Goal: Task Accomplishment & Management: Use online tool/utility

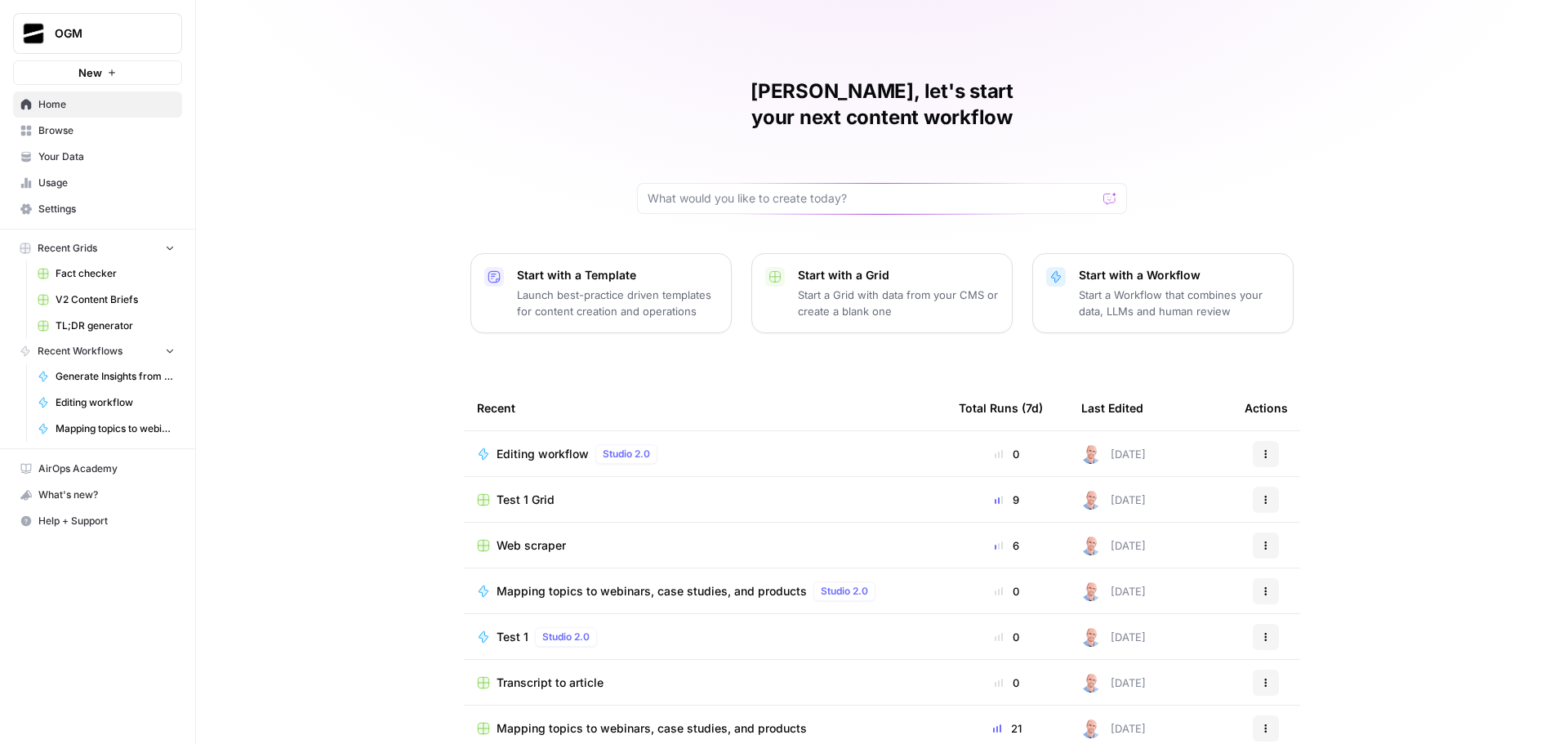
click at [539, 446] on span "Editing workflow" at bounding box center [542, 454] width 92 height 17
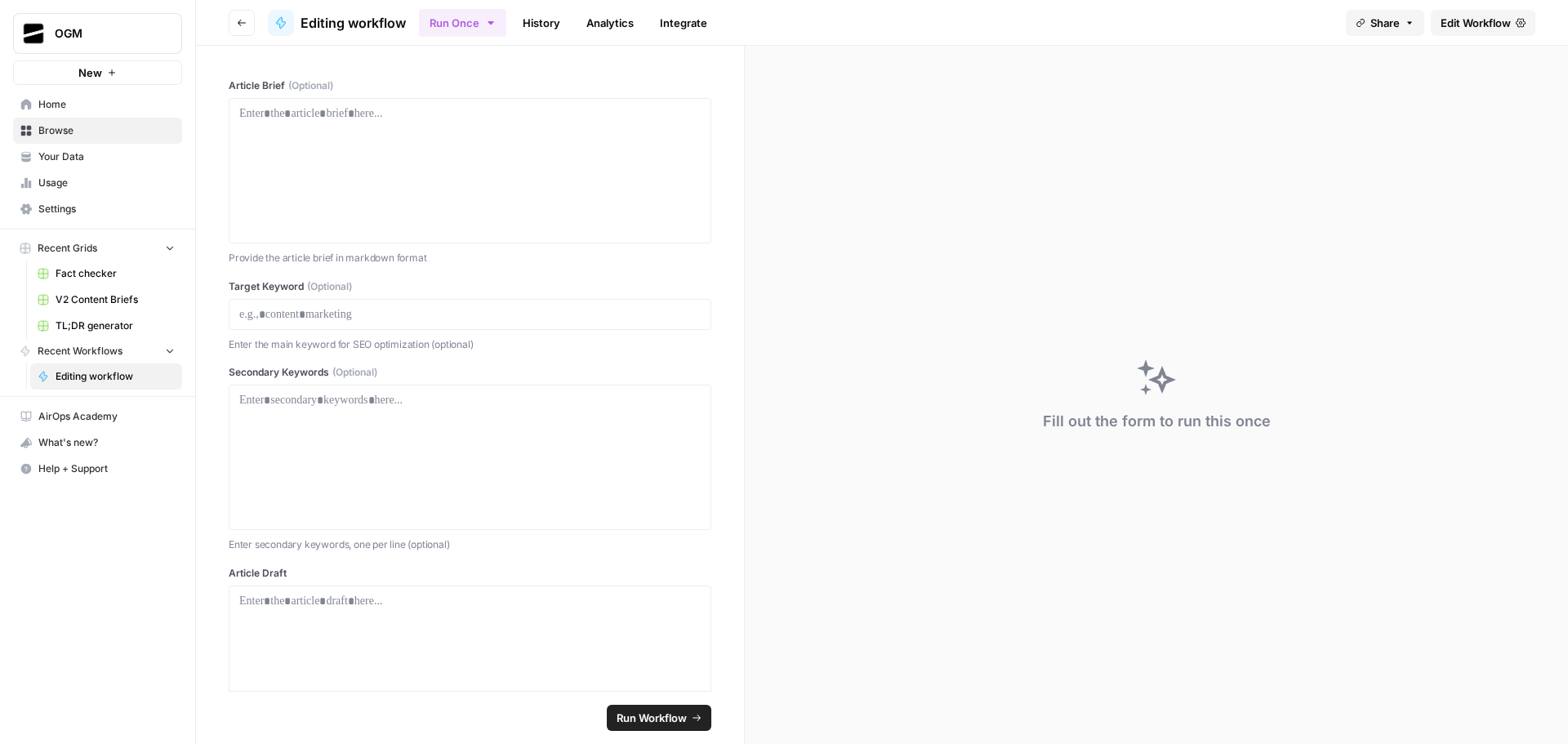
click at [1472, 28] on span "Edit Workflow" at bounding box center [1476, 23] width 70 height 17
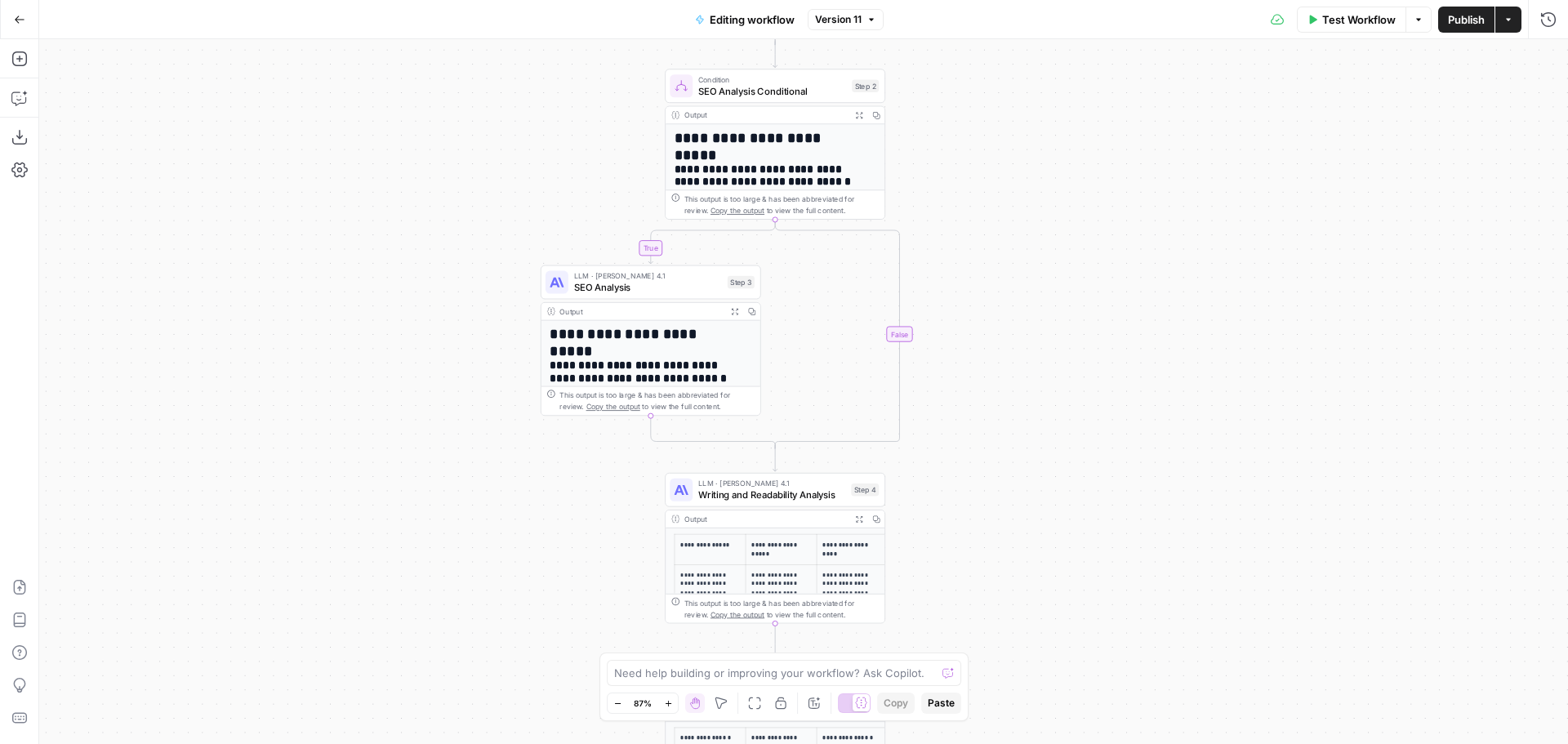
drag, startPoint x: 982, startPoint y: 285, endPoint x: 1075, endPoint y: 336, distance: 106.1
click at [1075, 336] on div "**********" at bounding box center [803, 392] width 1529 height 705
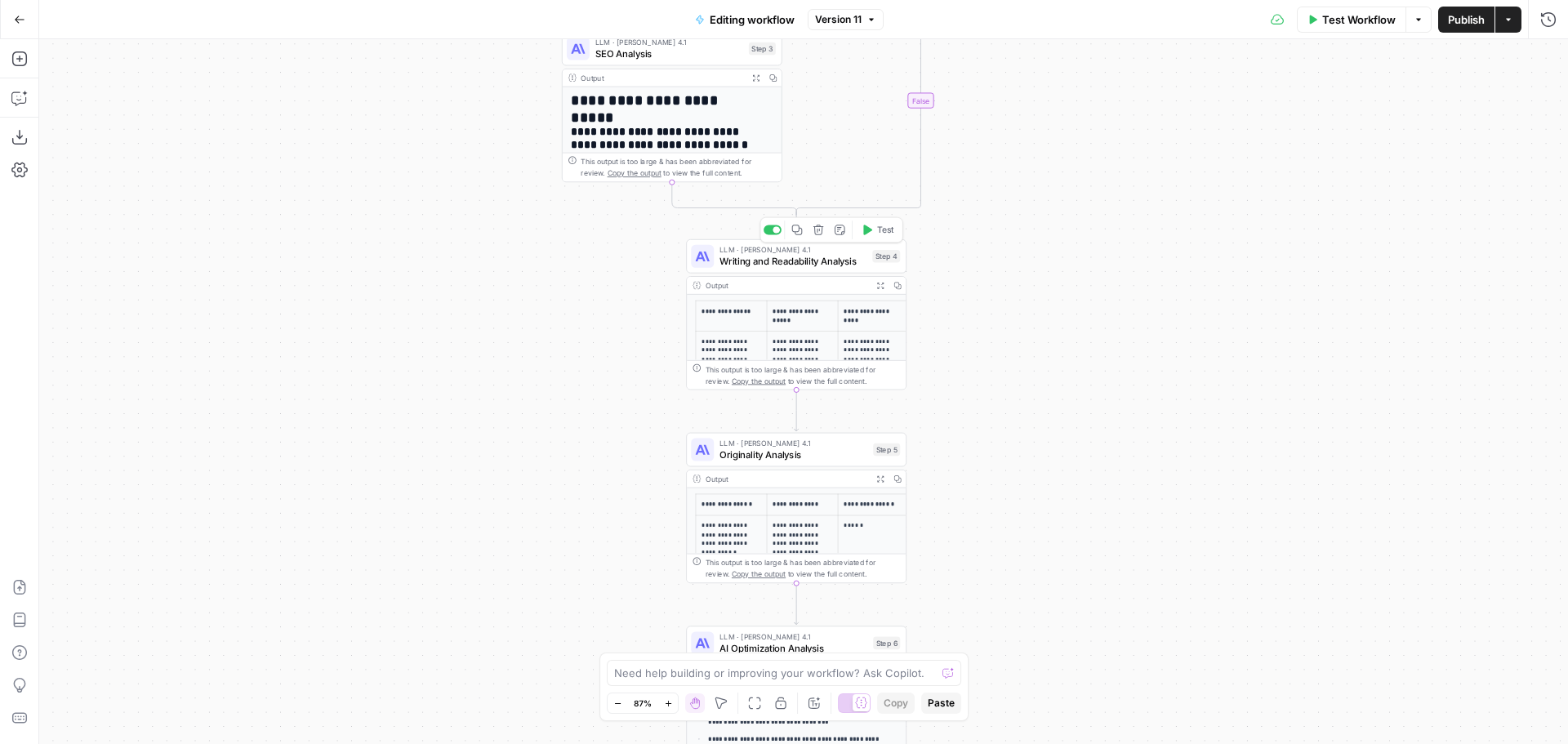
click at [802, 257] on span "Writing and Readability Analysis" at bounding box center [793, 261] width 147 height 14
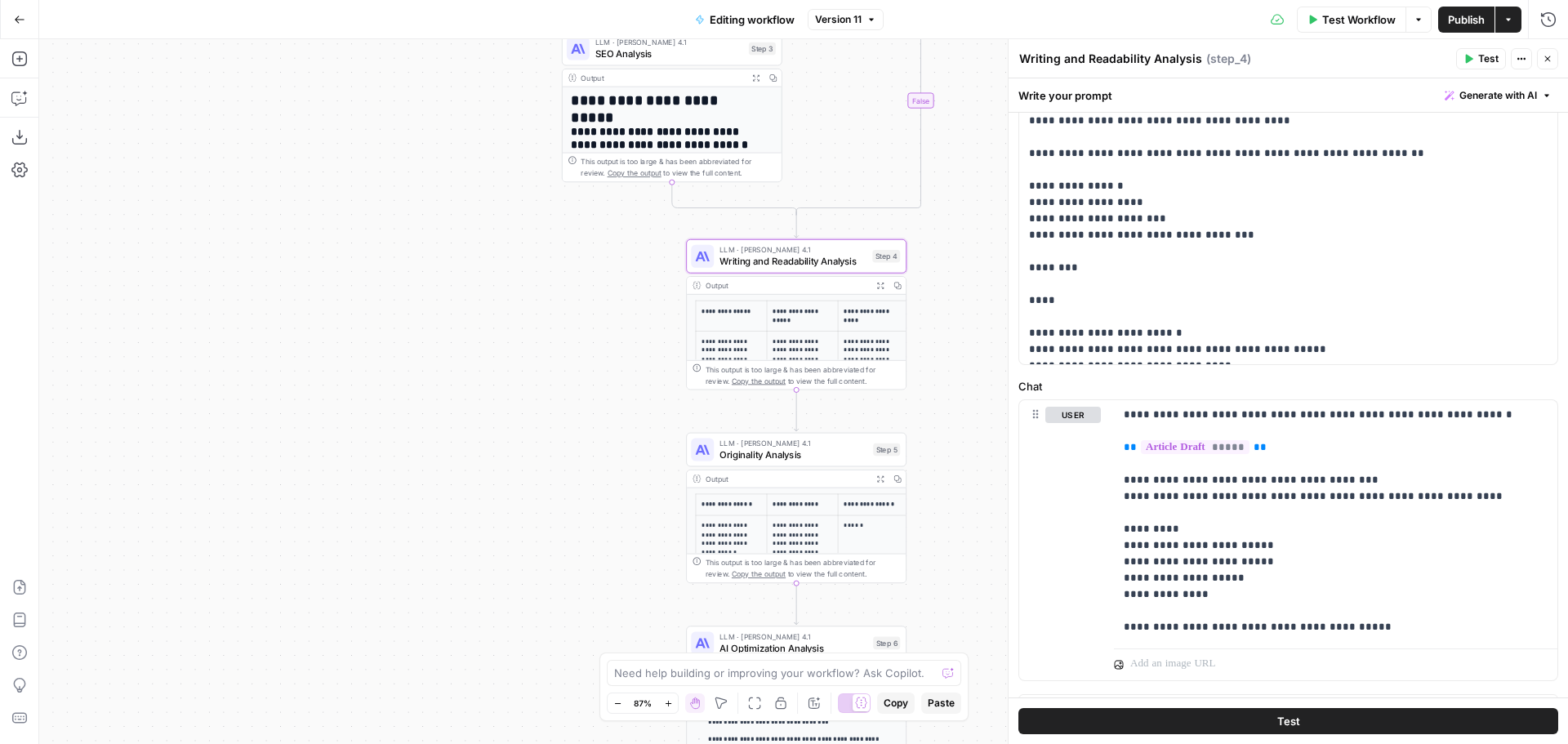
scroll to position [521, 0]
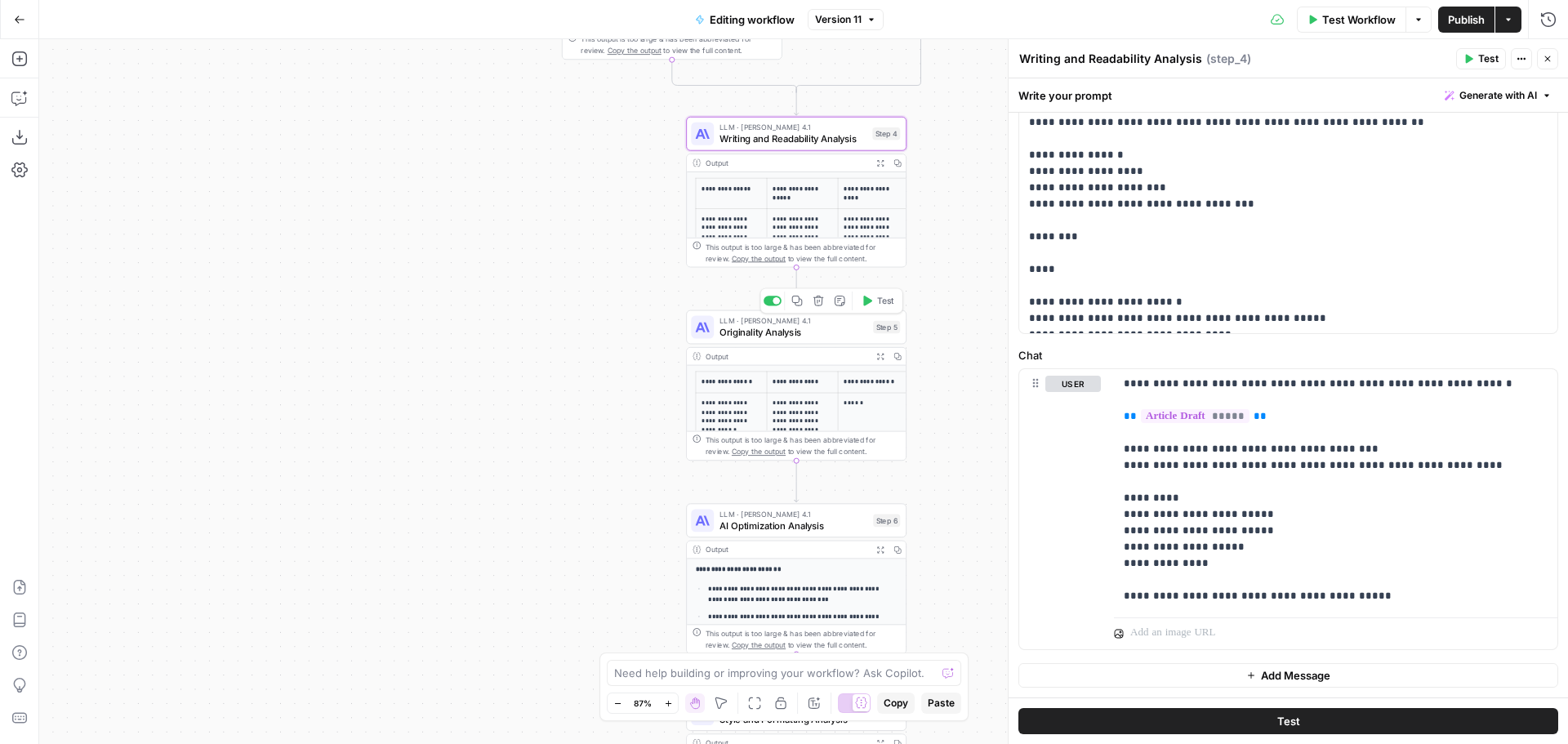
click at [776, 328] on span "Originality Analysis" at bounding box center [793, 331] width 148 height 14
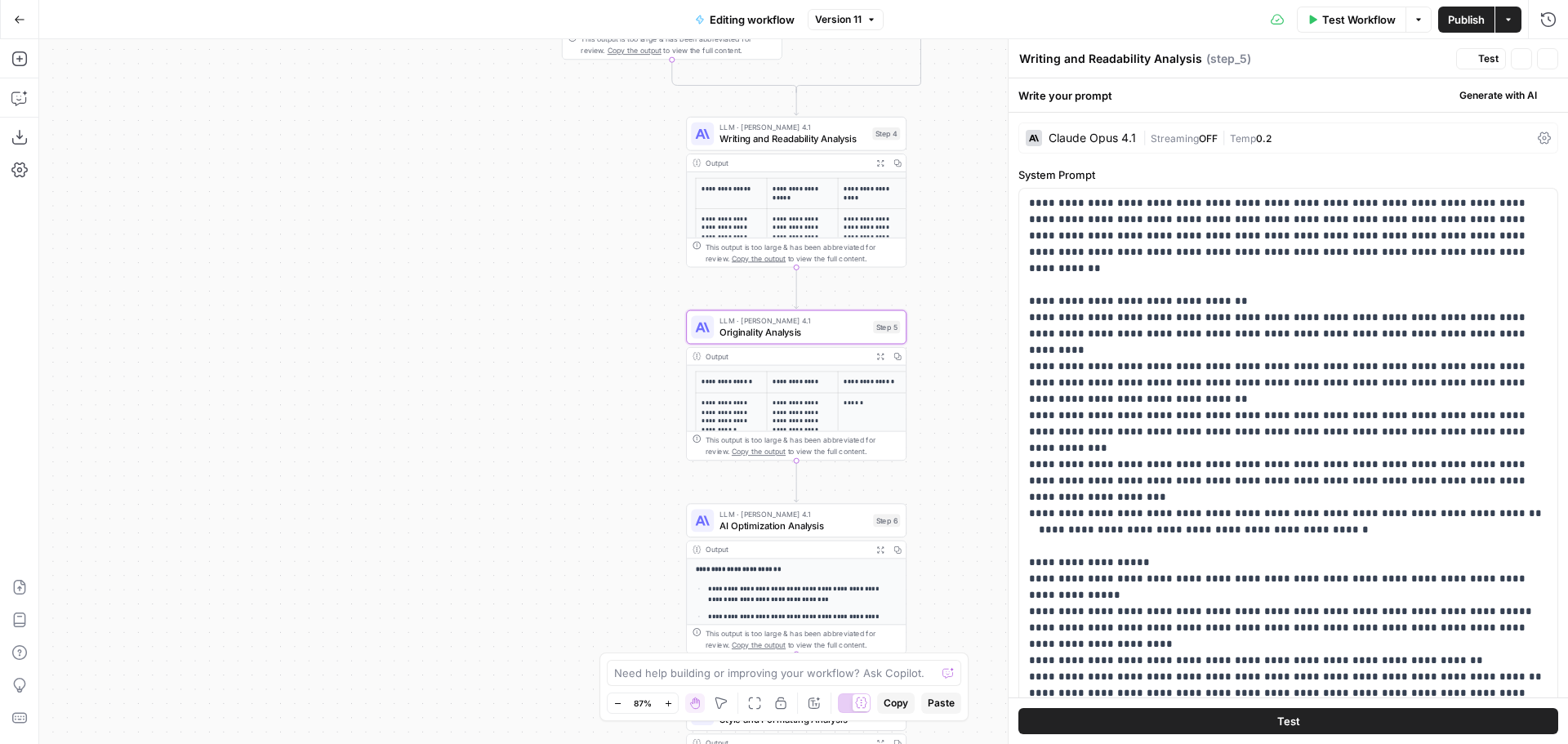
type textarea "Originality Analysis"
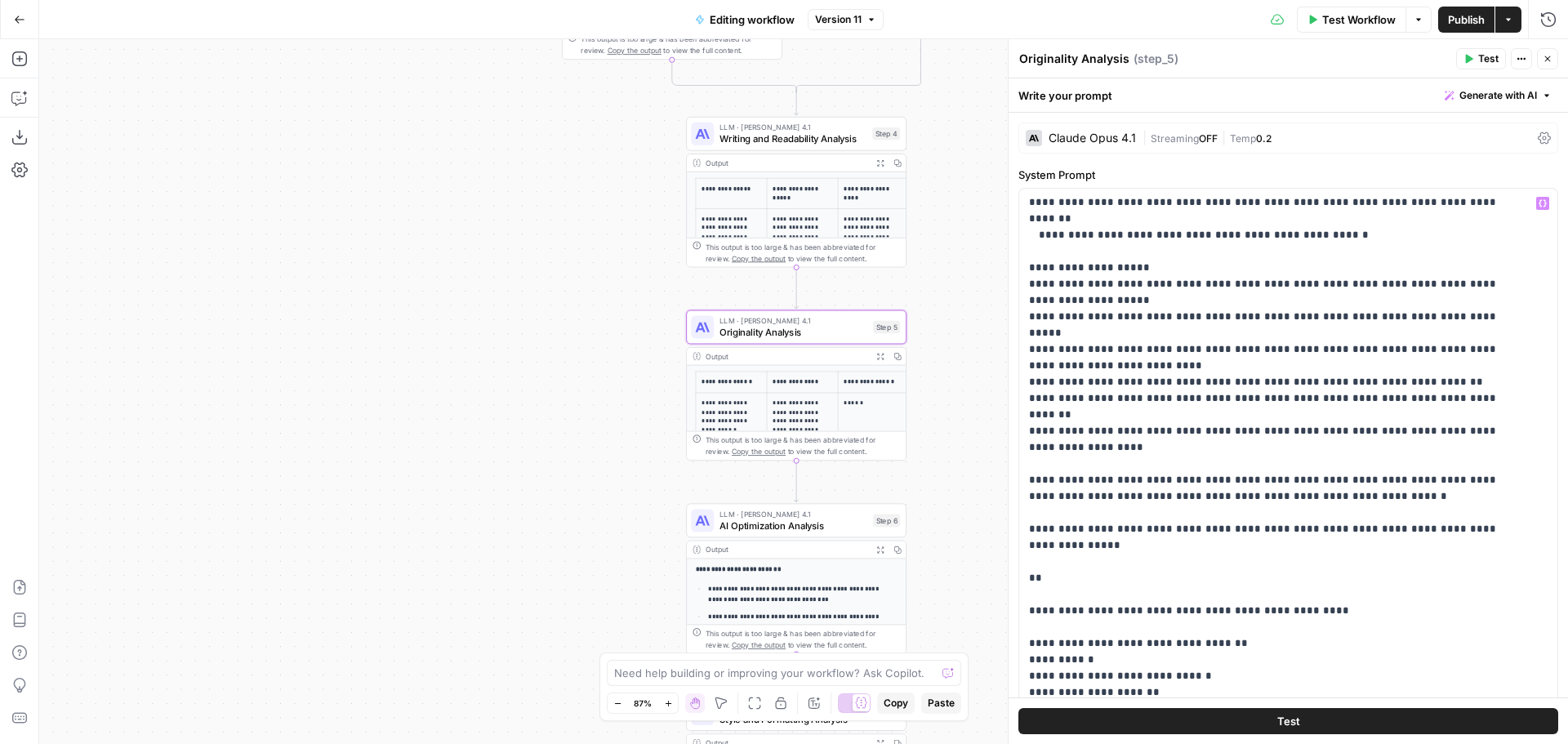
scroll to position [0, 0]
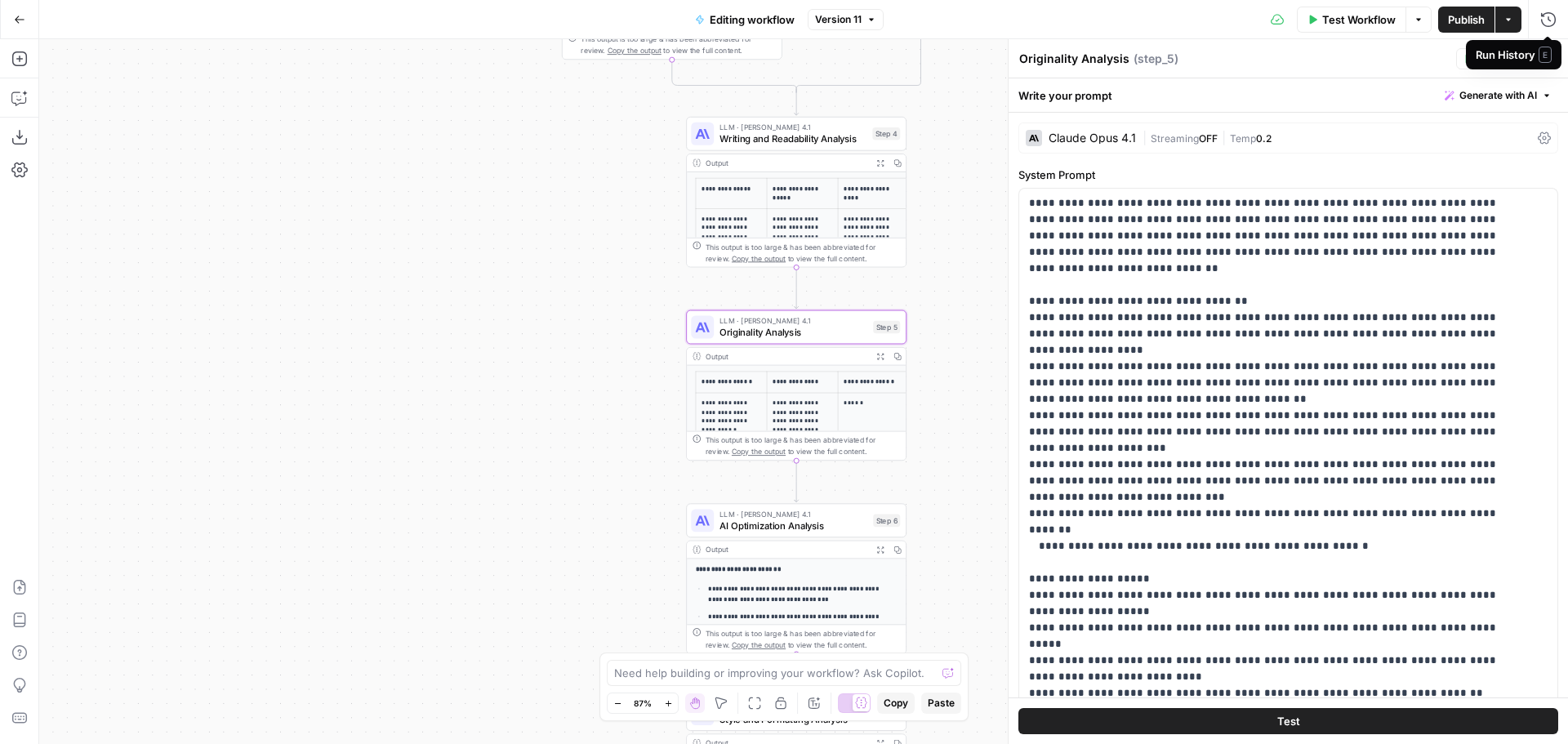
click at [1548, 54] on span "E" at bounding box center [1545, 55] width 13 height 17
click at [1551, 59] on span "Close" at bounding box center [1551, 59] width 1 height 1
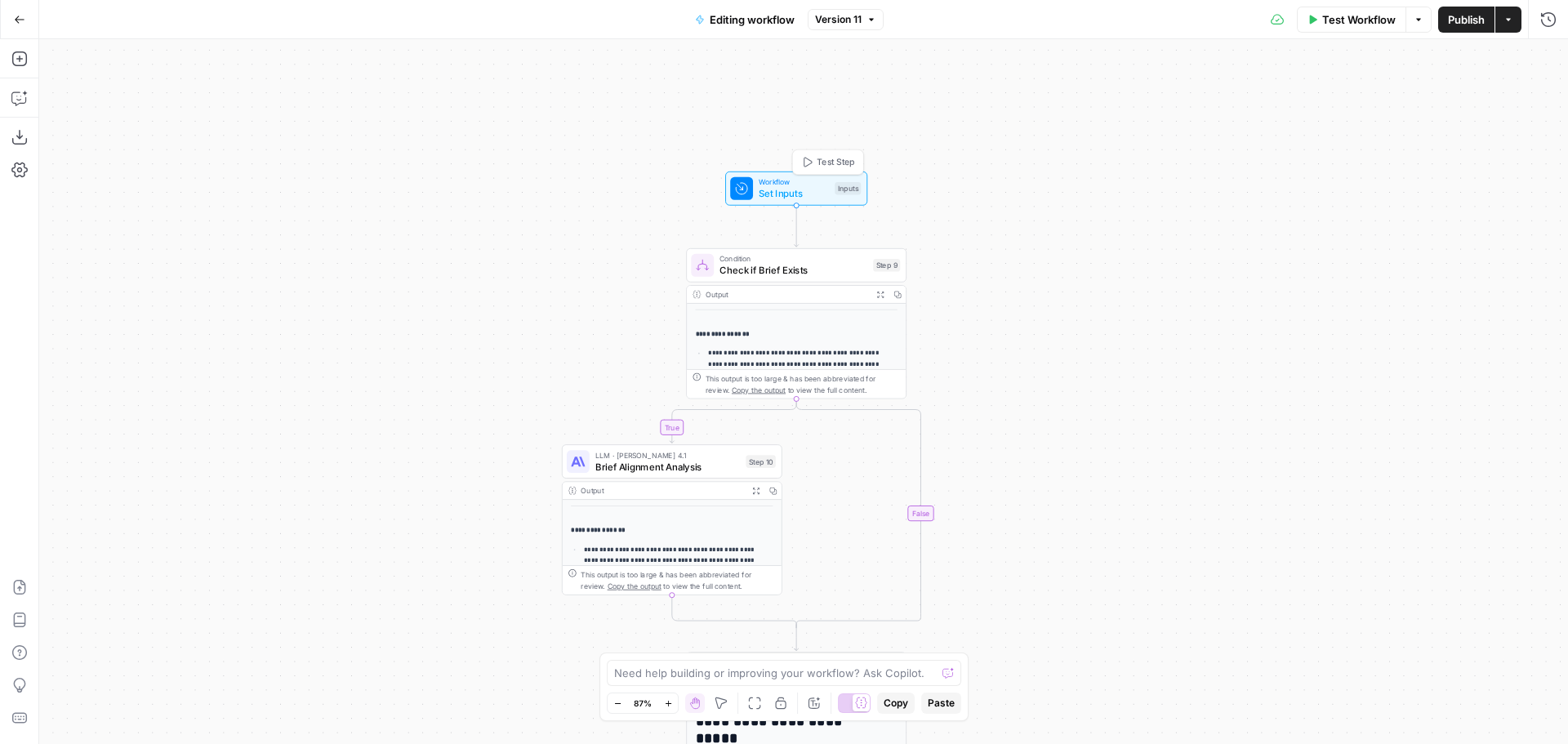
click at [784, 188] on span "Set Inputs" at bounding box center [794, 193] width 70 height 14
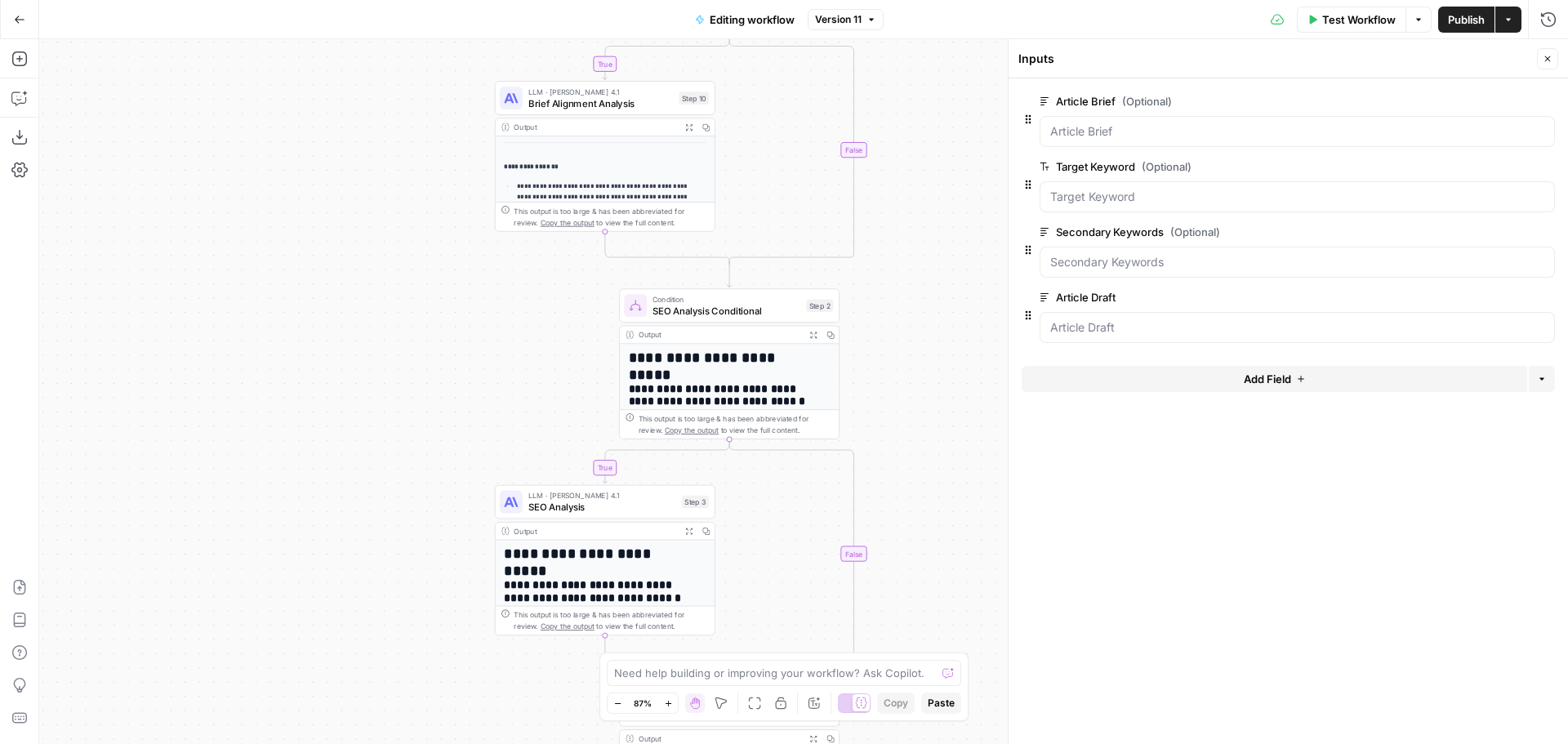
drag, startPoint x: 997, startPoint y: 387, endPoint x: 930, endPoint y: 350, distance: 76.5
click at [930, 350] on div "**********" at bounding box center [803, 392] width 1529 height 705
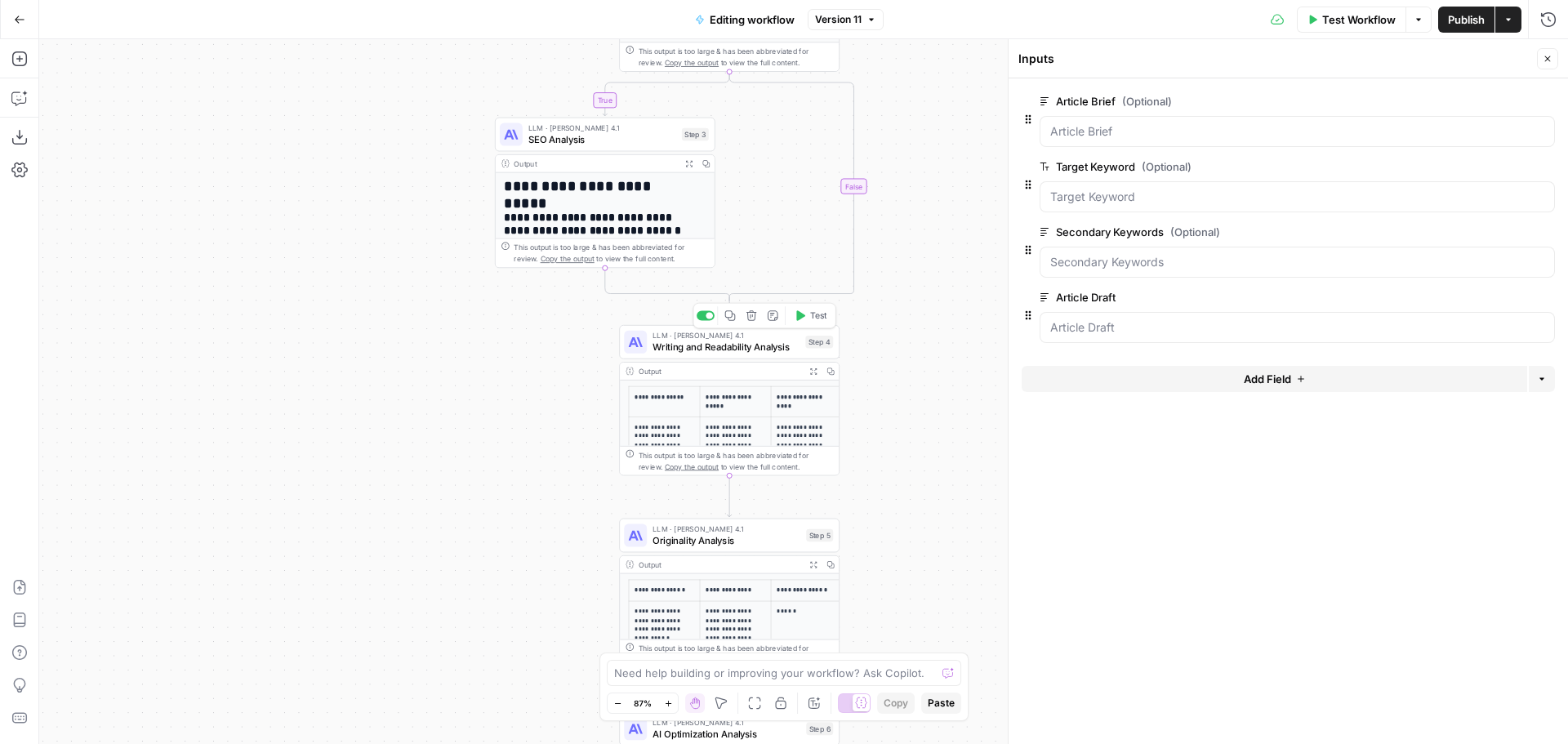
click at [747, 347] on span "Writing and Readability Analysis" at bounding box center [726, 346] width 147 height 14
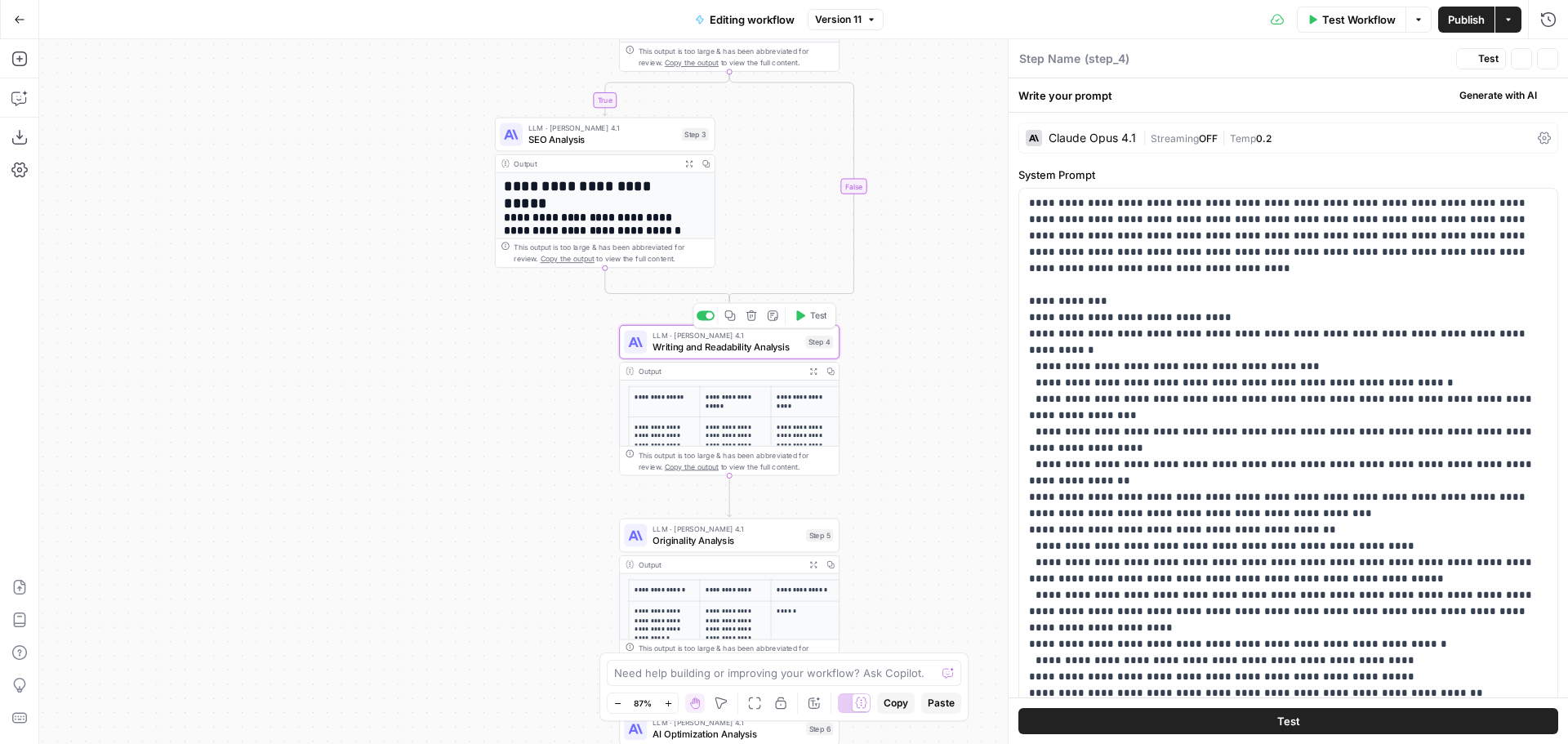
type textarea "Writing and Readability Analysis"
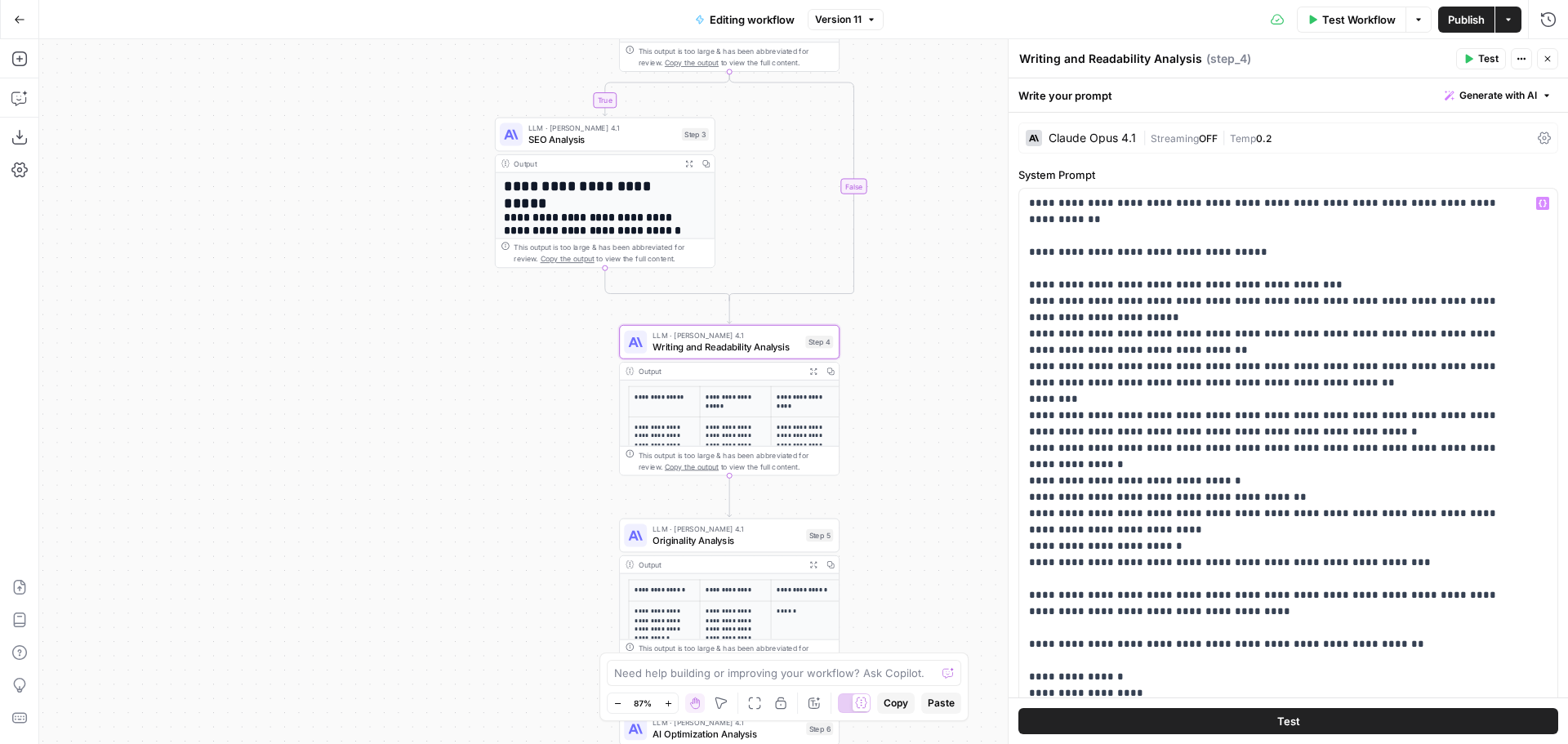
scroll to position [5473, 0]
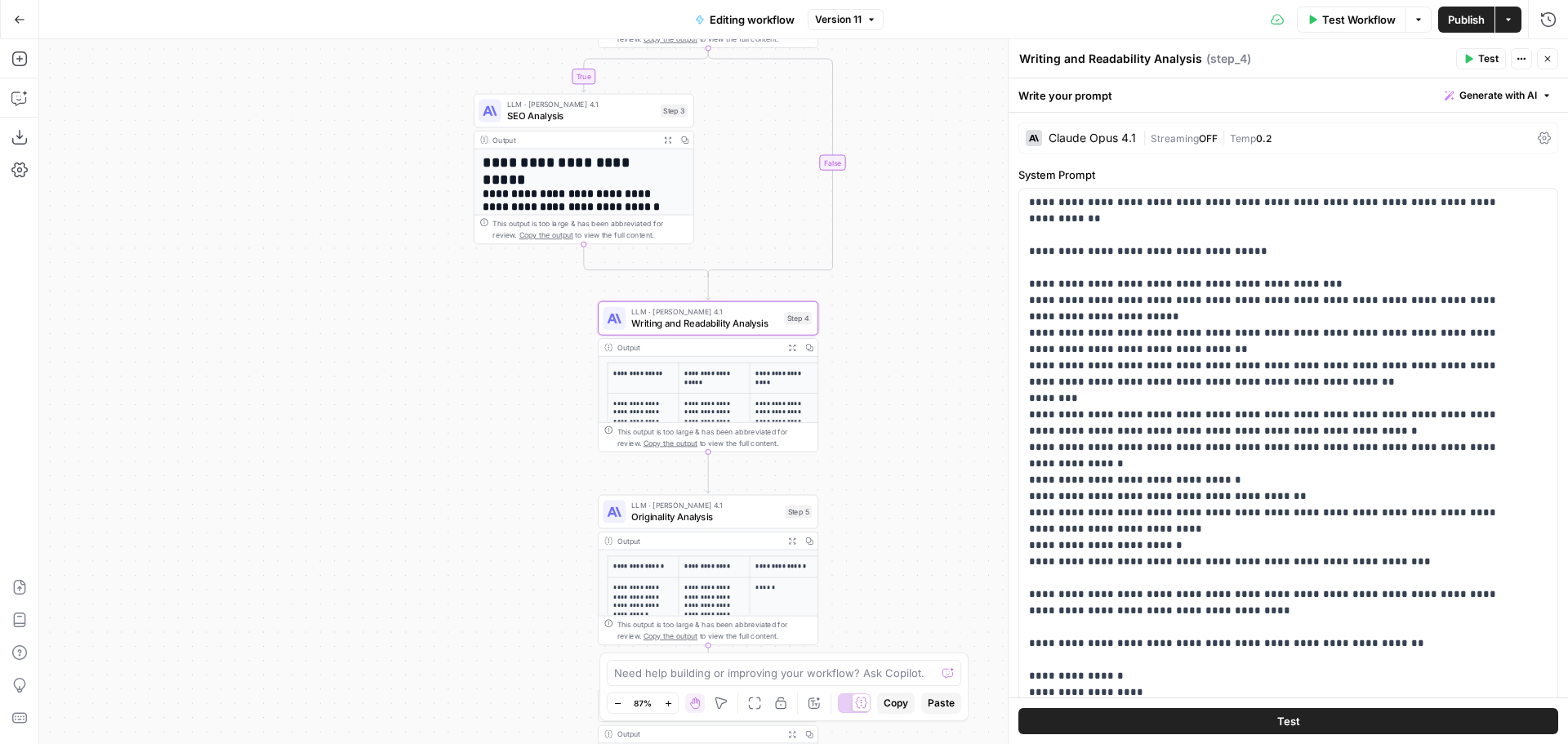
drag, startPoint x: 915, startPoint y: 245, endPoint x: 894, endPoint y: 222, distance: 31.1
click at [894, 222] on div "**********" at bounding box center [803, 392] width 1529 height 705
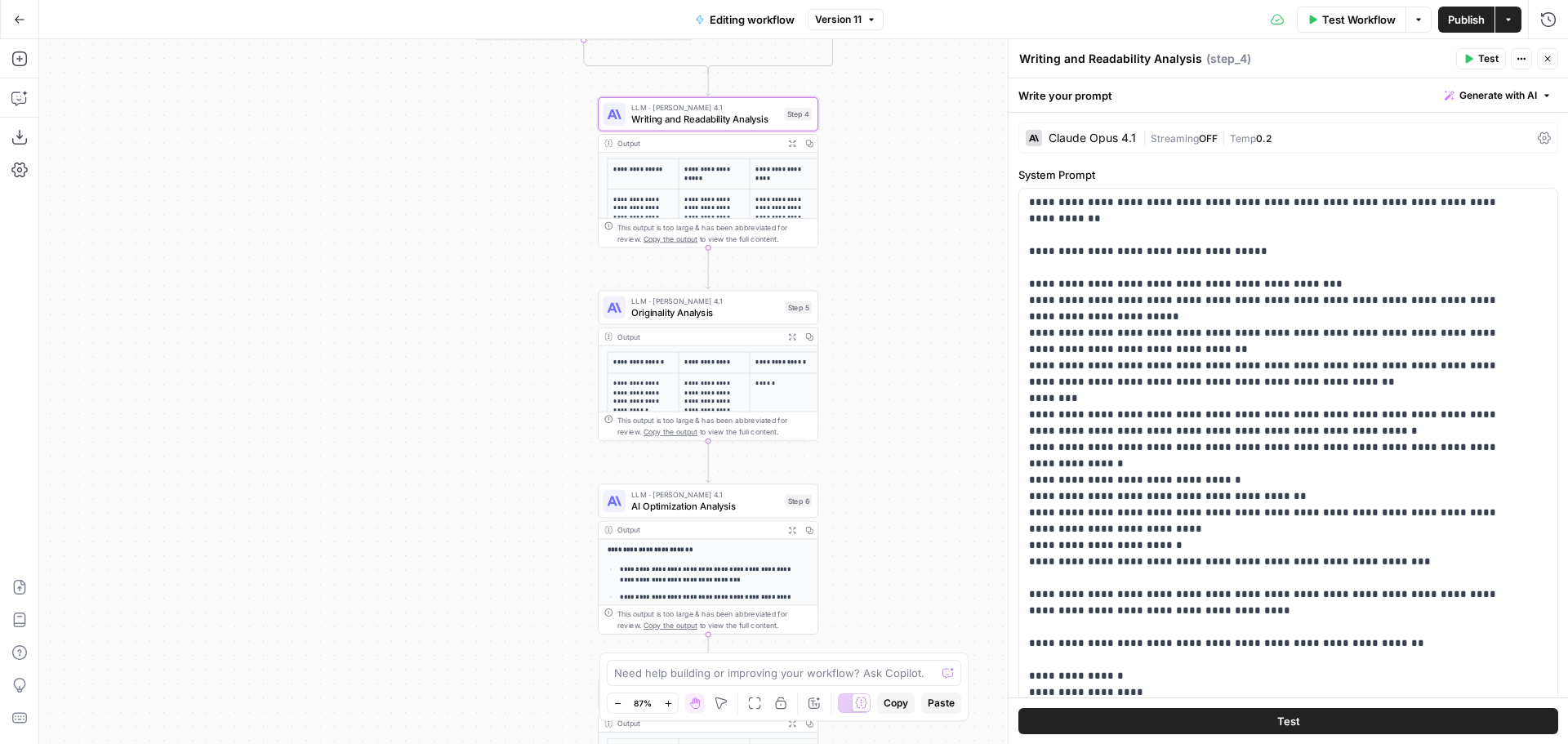
click at [720, 502] on span "AI Optimization Analysis" at bounding box center [705, 505] width 148 height 14
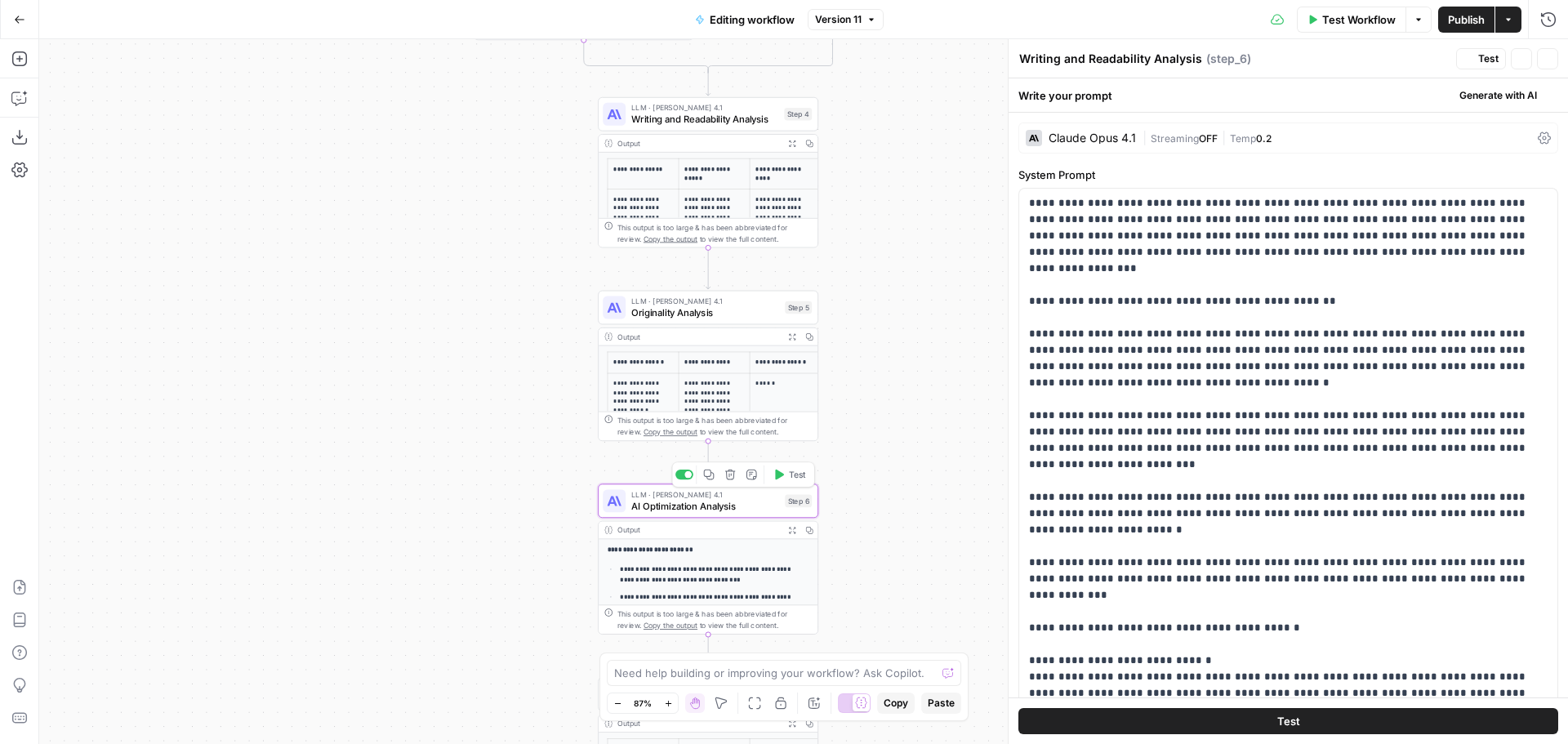
type textarea "AI Optimization Analysis"
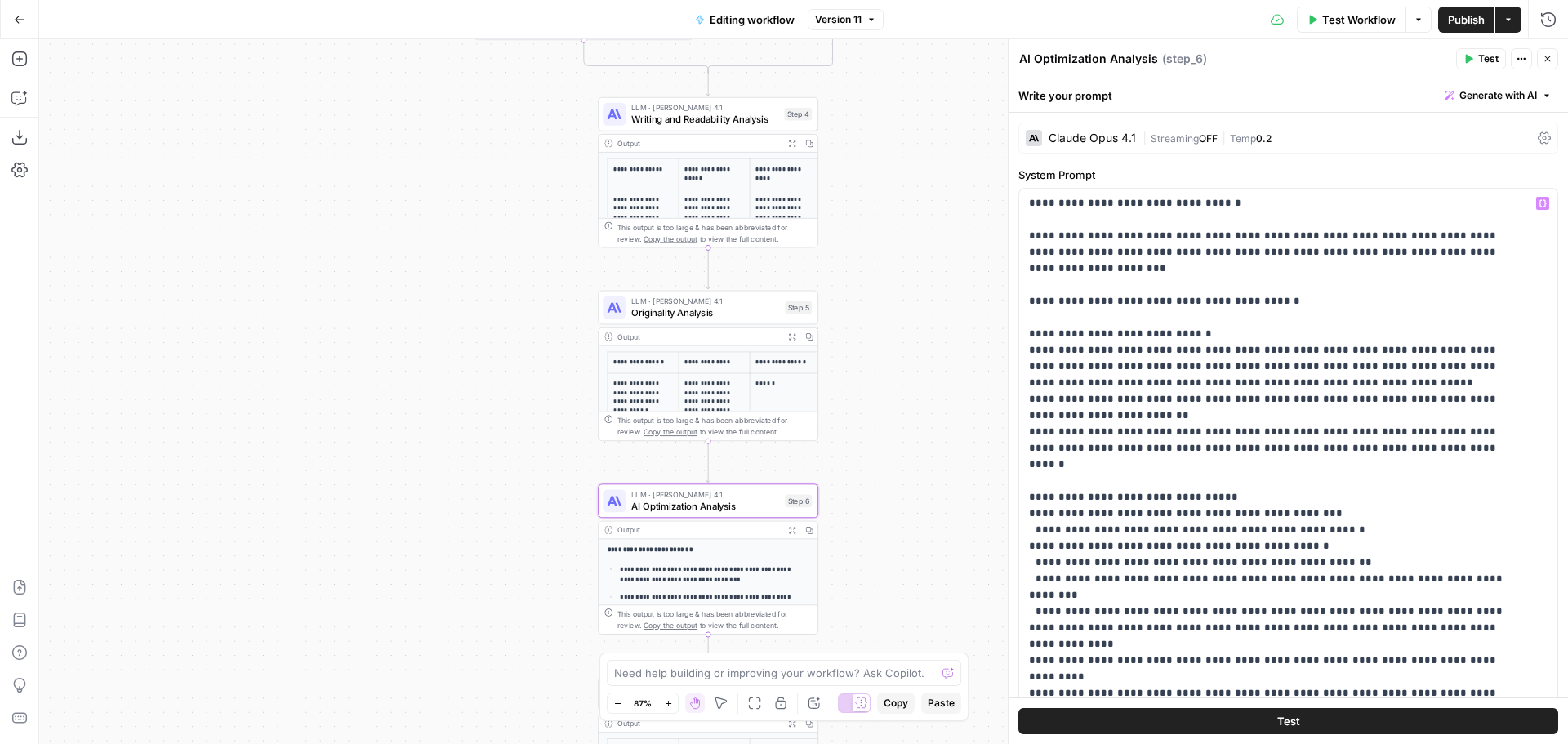
scroll to position [0, 0]
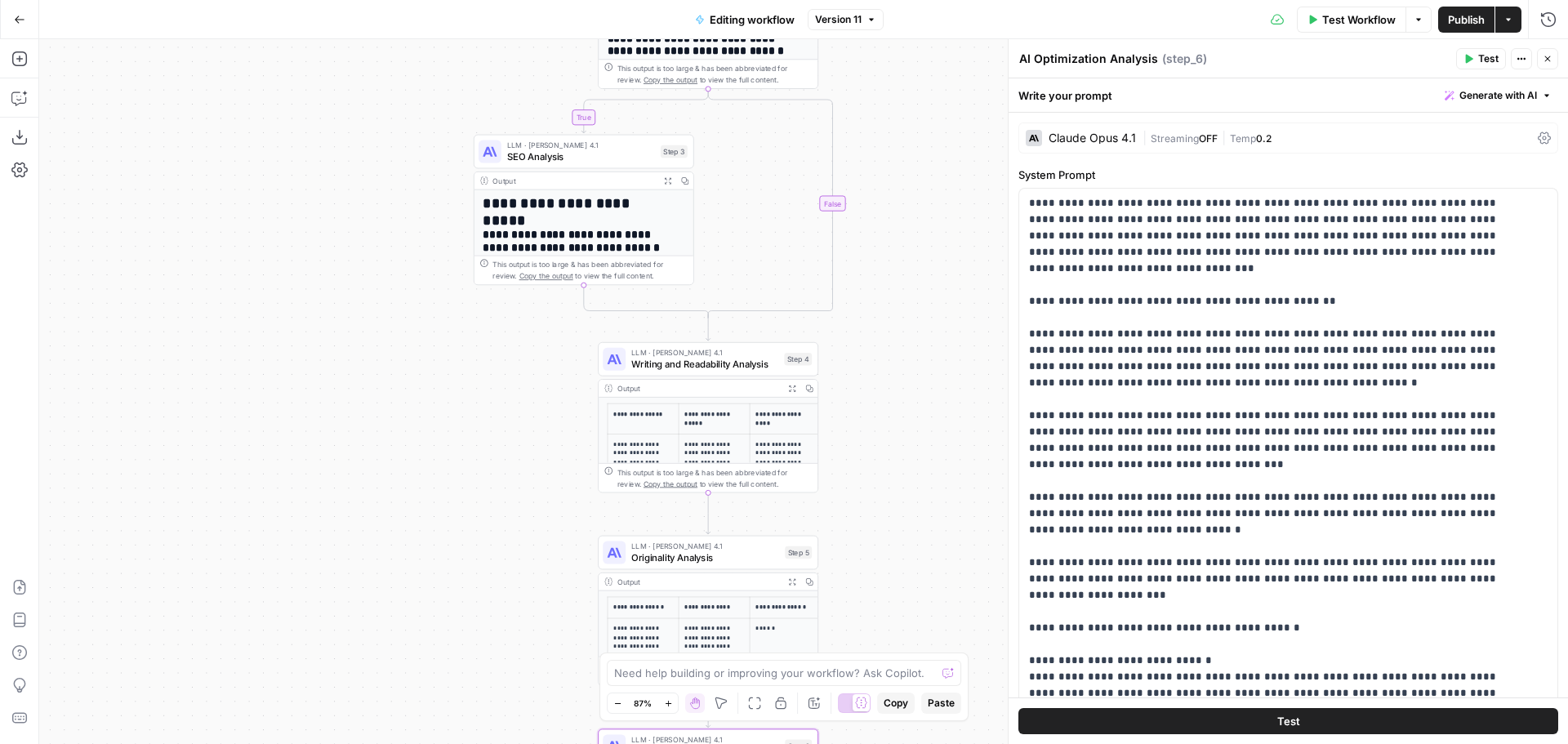
click at [742, 362] on span "Writing and Readability Analysis" at bounding box center [705, 364] width 147 height 14
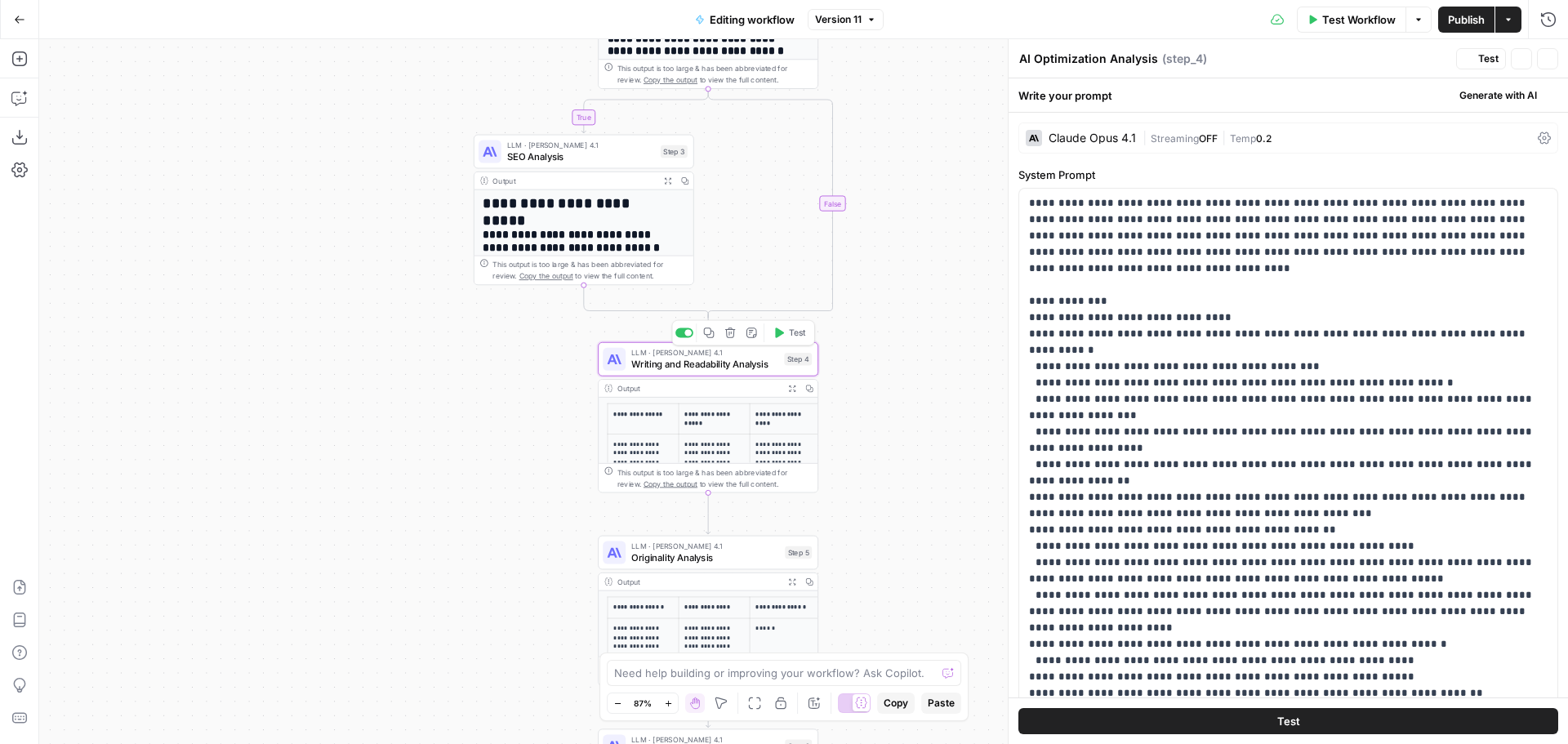
type textarea "Writing and Readability Analysis"
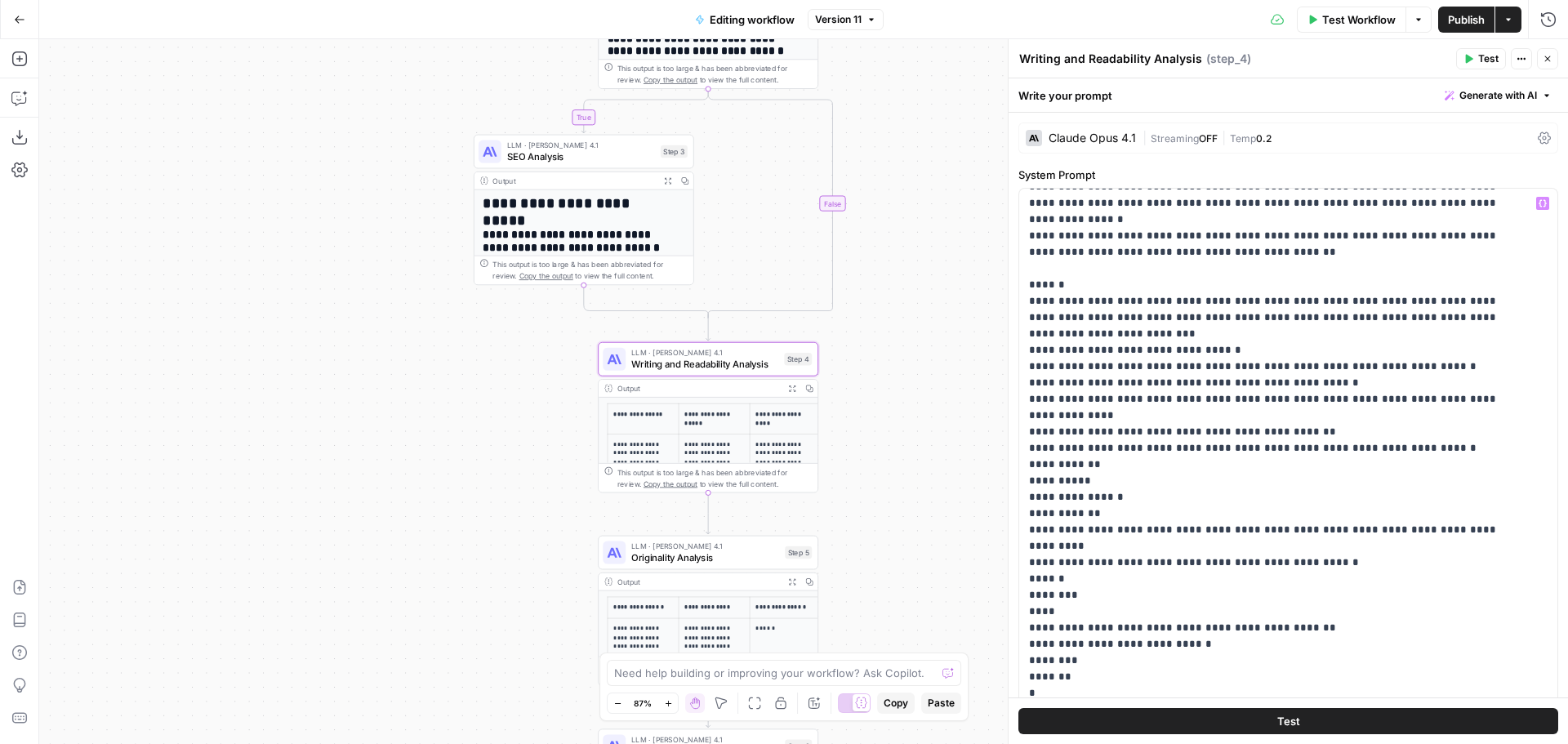
scroll to position [3839, 0]
